Goal: Transaction & Acquisition: Purchase product/service

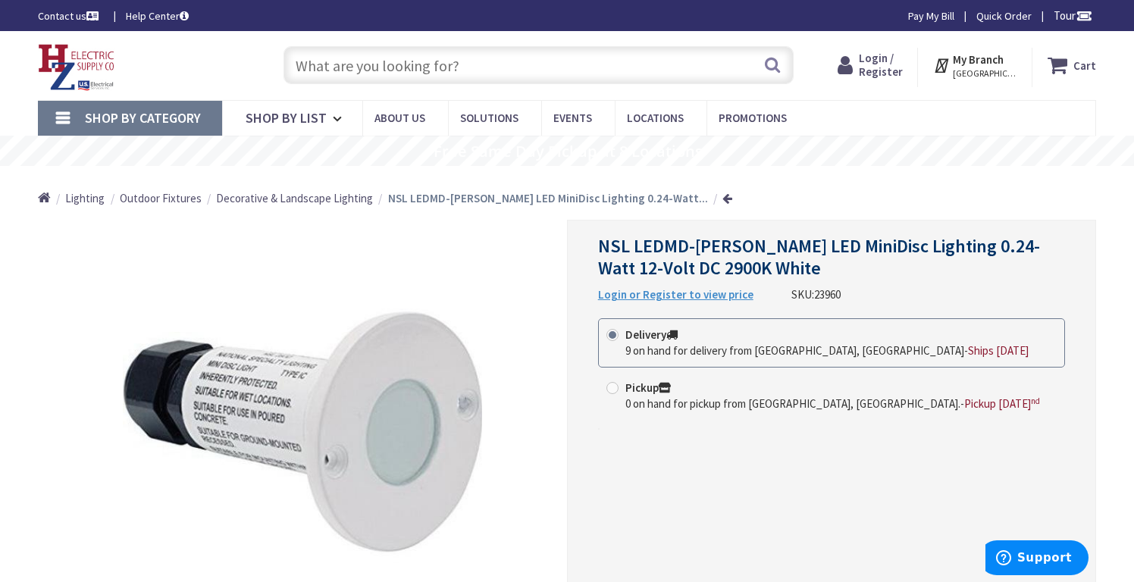
click at [672, 294] on strong "Login or Register to view price" at bounding box center [675, 294] width 155 height 14
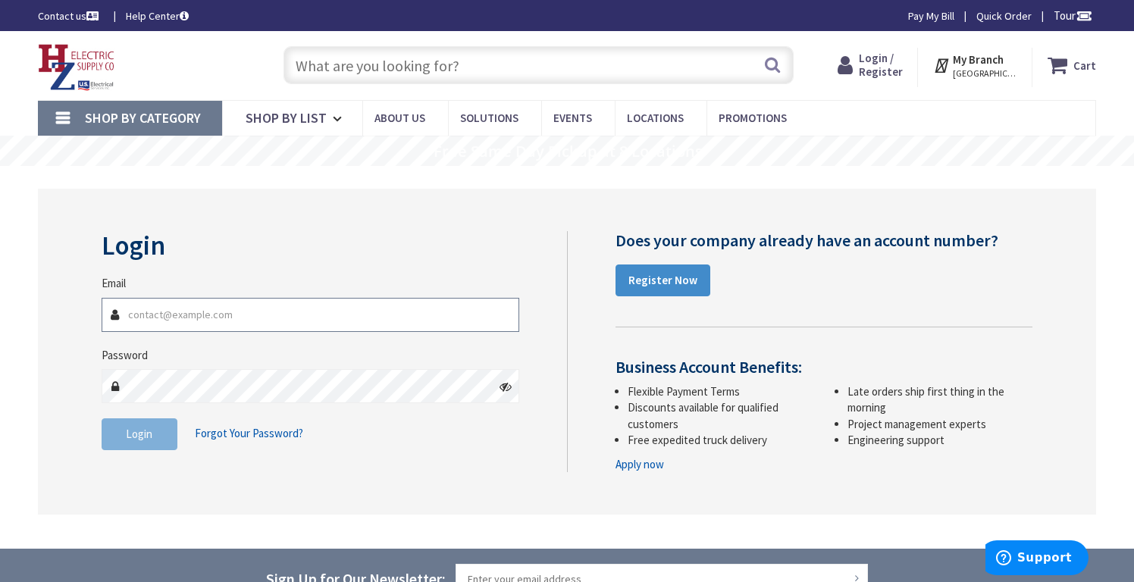
type input "mkreid7@yahoo.com"
